Goal: Information Seeking & Learning: Learn about a topic

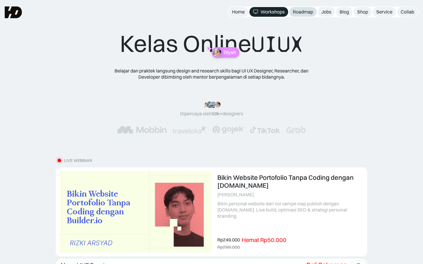
click at [306, 13] on div "Roadmap" at bounding box center [303, 12] width 20 height 6
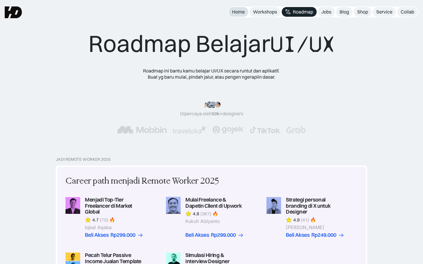
click at [235, 9] on div "Home" at bounding box center [238, 12] width 13 height 6
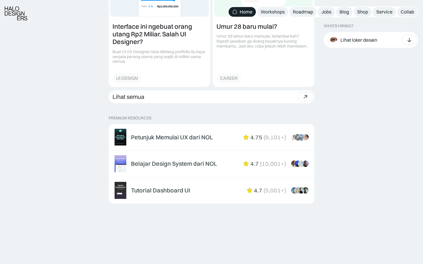
scroll to position [994, 0]
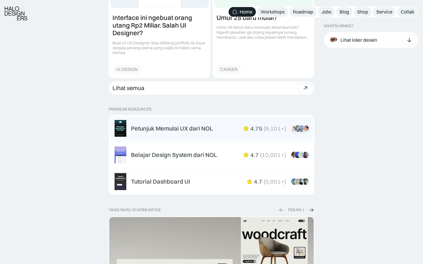
click at [202, 125] on div "Petunjuk Memulai UX dari NOL" at bounding box center [172, 128] width 82 height 7
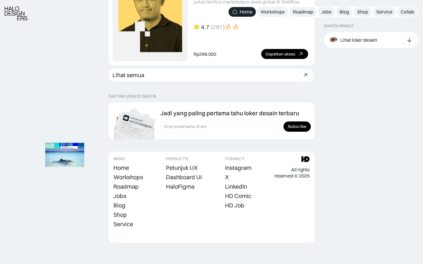
scroll to position [1781, 0]
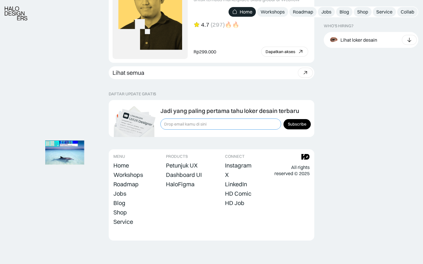
click at [252, 127] on input "Form Subscription" at bounding box center [220, 124] width 121 height 11
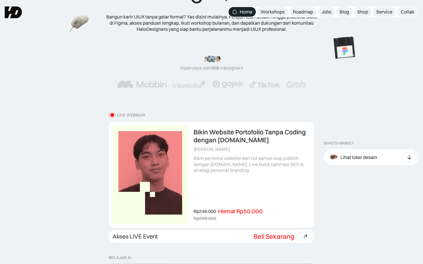
scroll to position [0, 0]
